Goal: Check status: Check status

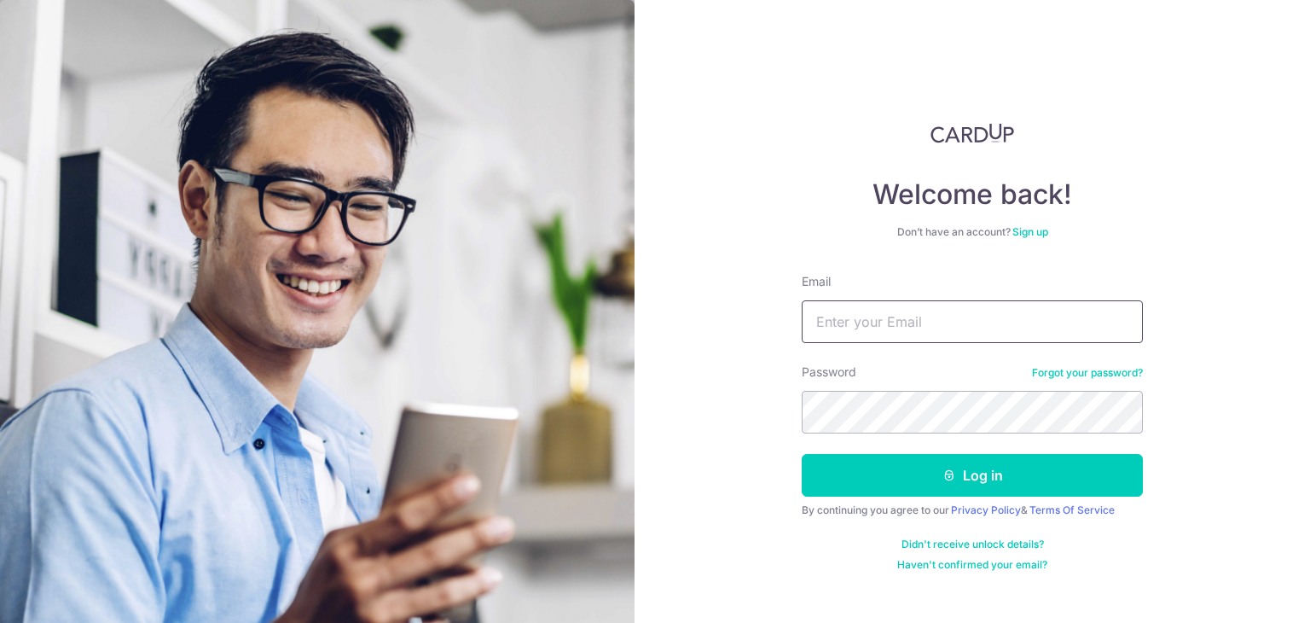
click at [904, 310] on input "Email" at bounding box center [972, 321] width 341 height 43
type input "HABAGLOBE@GMAIL.COM"
click at [802, 454] on button "Log in" at bounding box center [972, 475] width 341 height 43
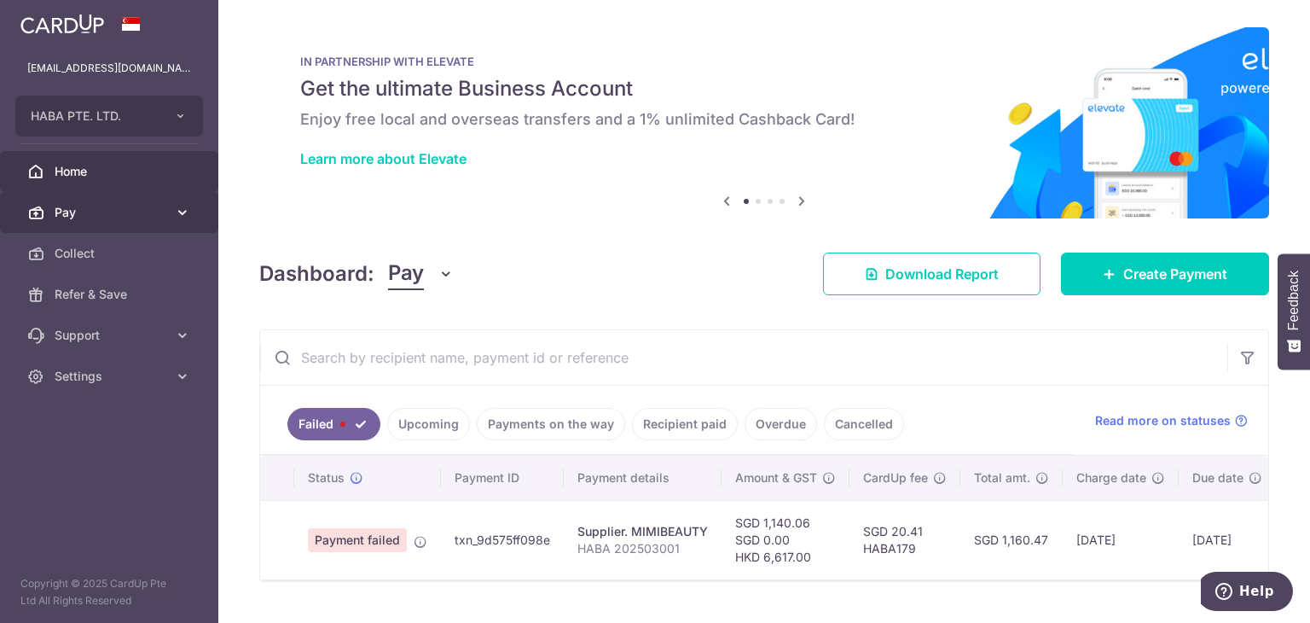
click at [125, 212] on span "Pay" at bounding box center [111, 212] width 113 height 17
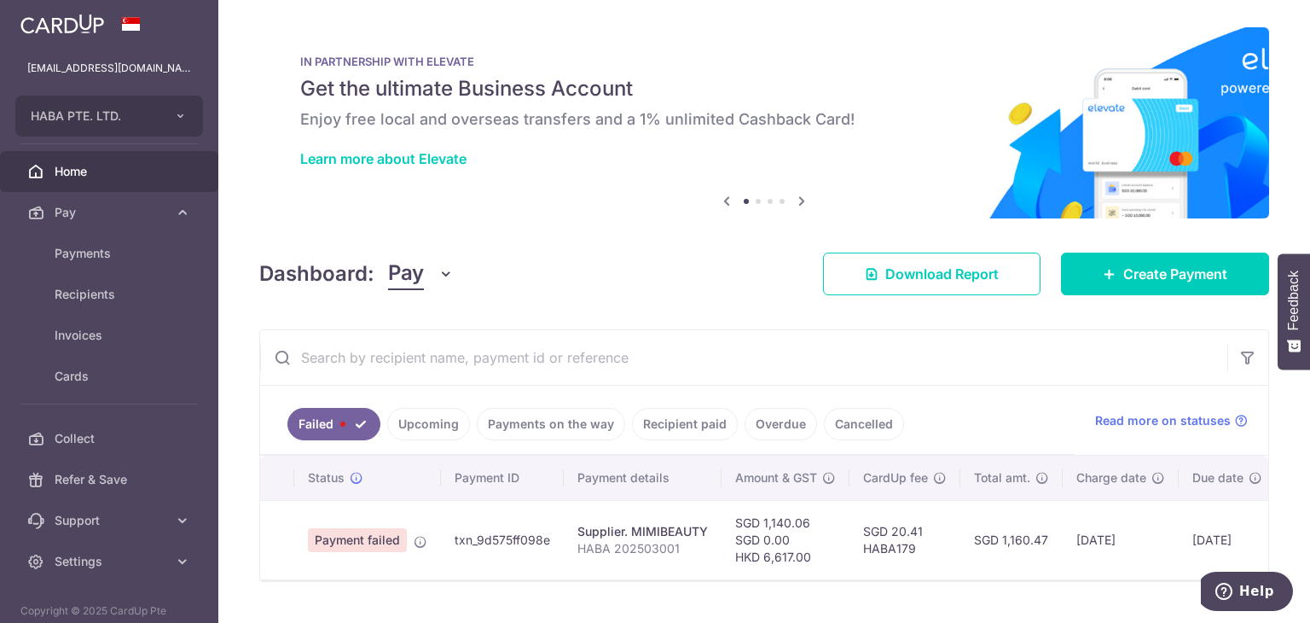
click at [555, 431] on link "Payments on the way" at bounding box center [551, 424] width 148 height 32
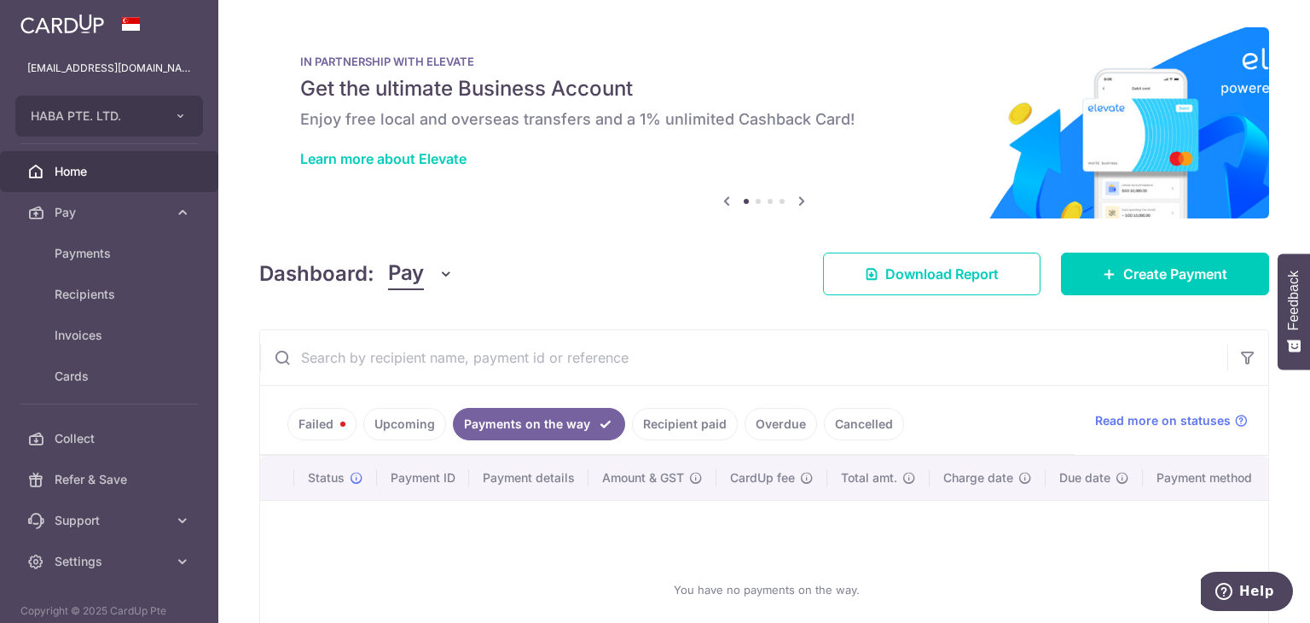
click at [672, 419] on link "Recipient paid" at bounding box center [685, 424] width 106 height 32
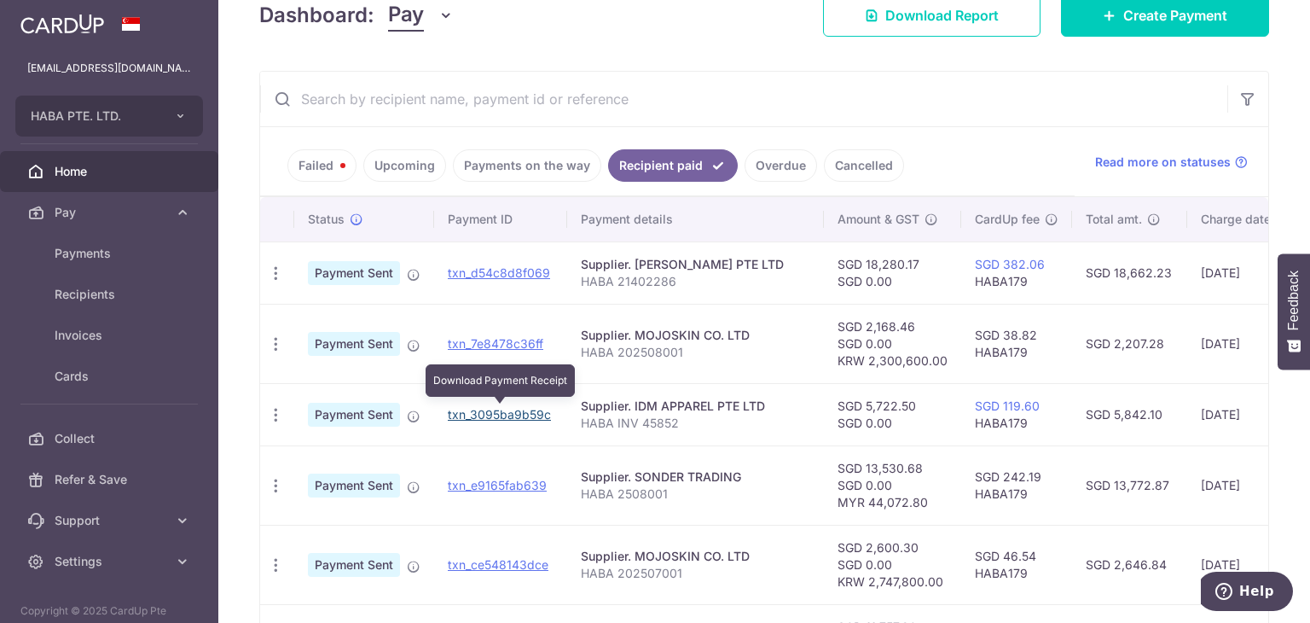
drag, startPoint x: 491, startPoint y: 410, endPoint x: 796, endPoint y: 101, distance: 433.6
click at [491, 410] on link "txn_3095ba9b59c" at bounding box center [499, 414] width 103 height 14
click at [270, 282] on icon "button" at bounding box center [276, 273] width 18 height 18
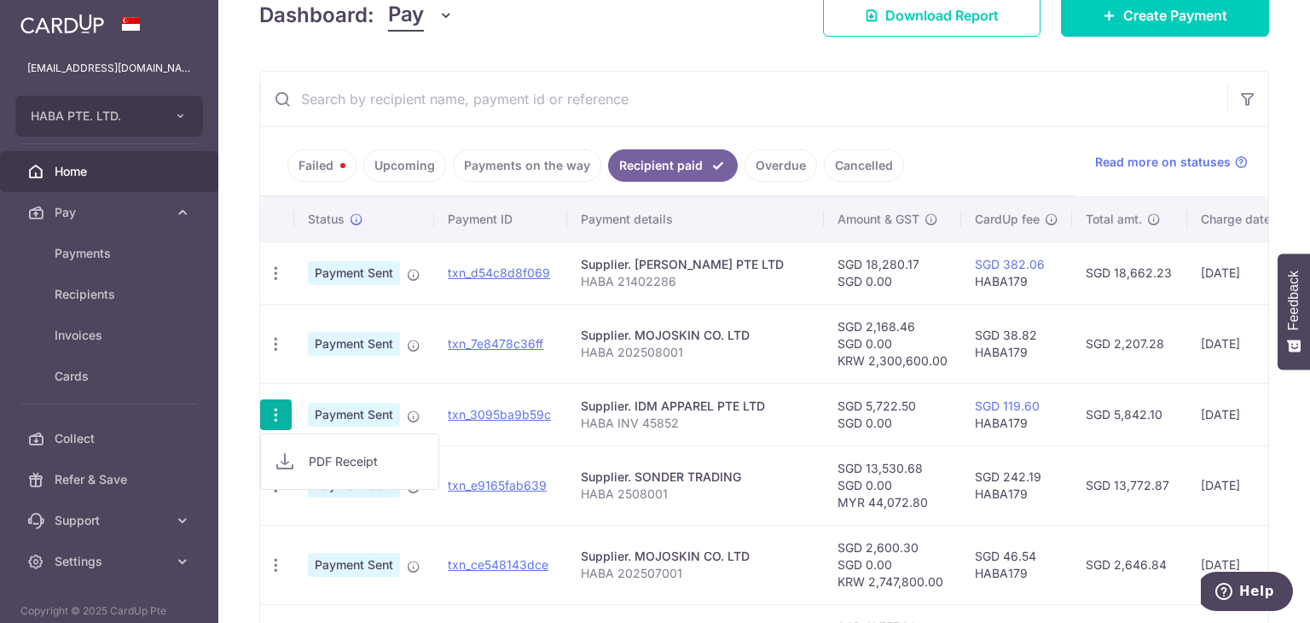
click at [287, 451] on icon at bounding box center [285, 461] width 20 height 20
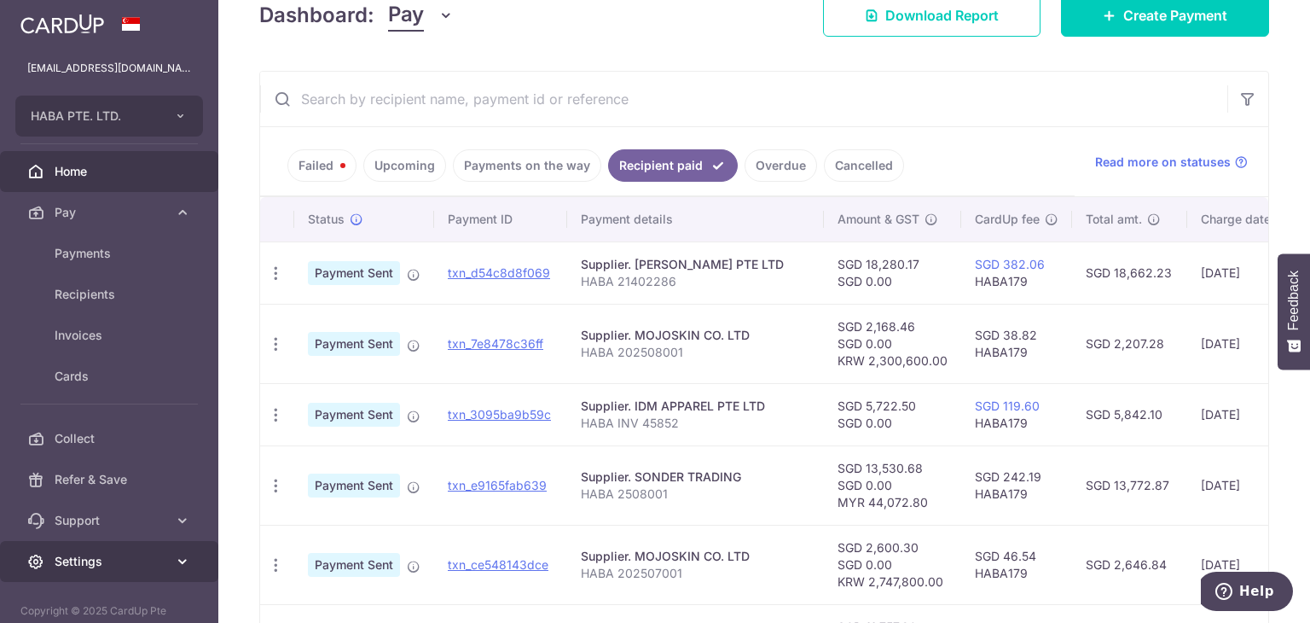
click at [145, 568] on span "Settings" at bounding box center [111, 561] width 113 height 17
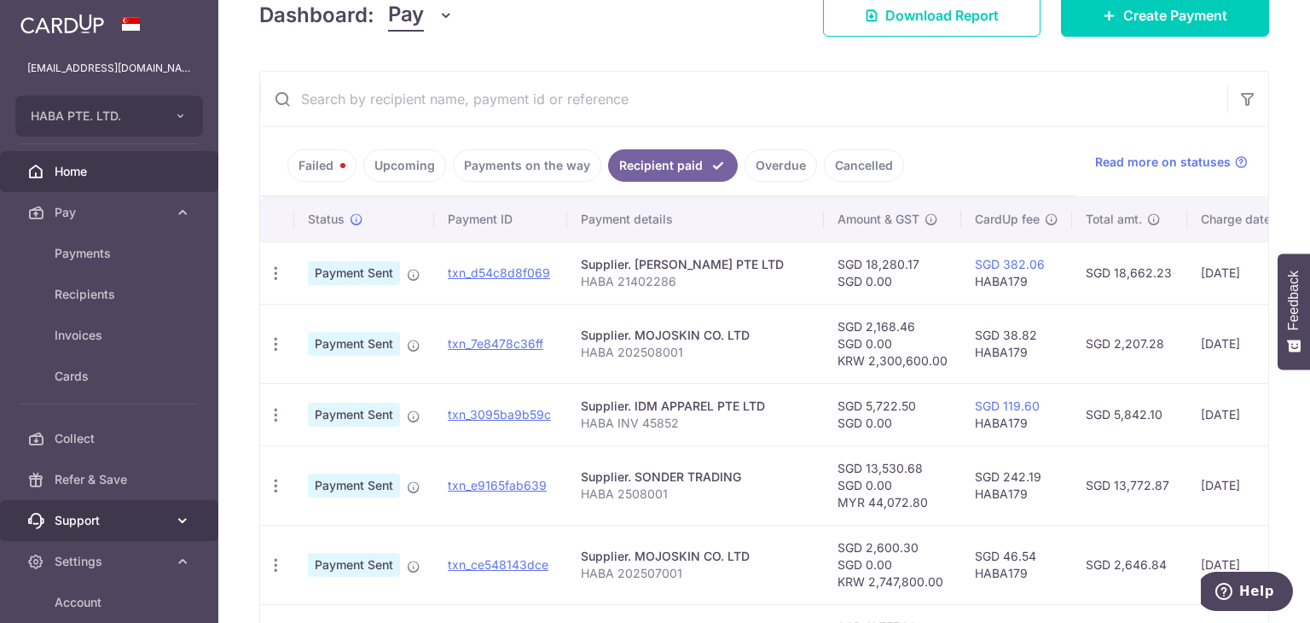
scroll to position [130, 0]
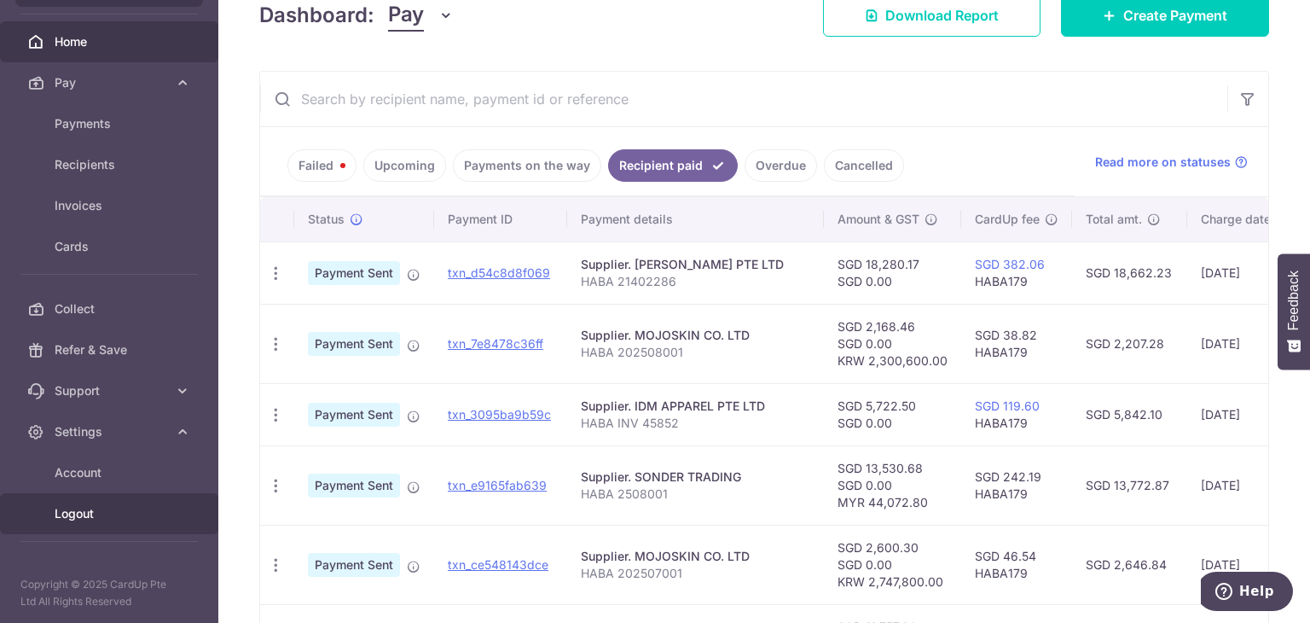
click at [102, 512] on span "Logout" at bounding box center [111, 513] width 113 height 17
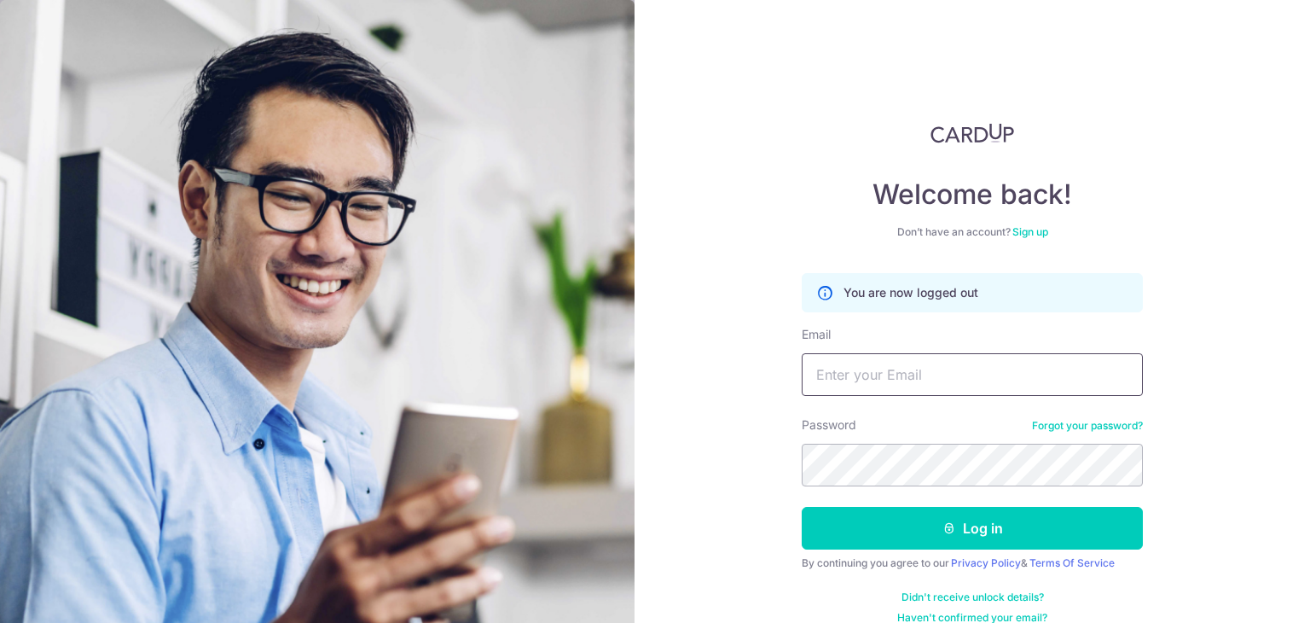
click at [880, 376] on input "Email" at bounding box center [972, 374] width 341 height 43
type input "HABAGLOBE@GMAIL.COM"
click at [240, 103] on img at bounding box center [317, 451] width 634 height 902
click at [638, 449] on div "Welcome back! Don’t have an account? Sign up You are now logged out Email HABAG…" at bounding box center [971, 311] width 675 height 623
